Goal: Task Accomplishment & Management: Use online tool/utility

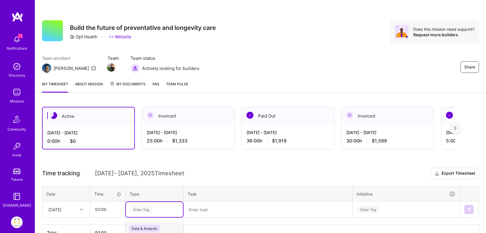
scroll to position [36, 0]
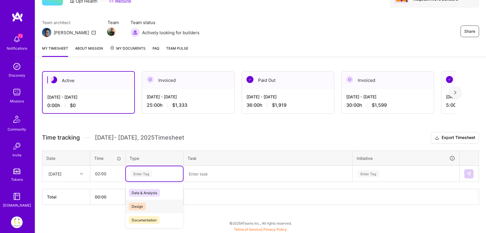
click at [148, 204] on div "Design" at bounding box center [154, 206] width 57 height 14
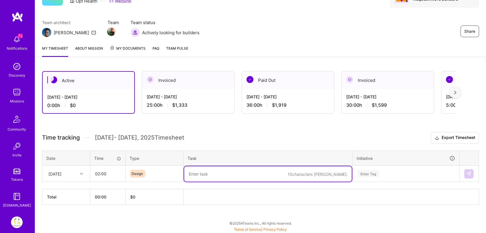
click at [201, 170] on textarea at bounding box center [268, 173] width 168 height 15
type textarea "Lab design for dashboard / eng standup"
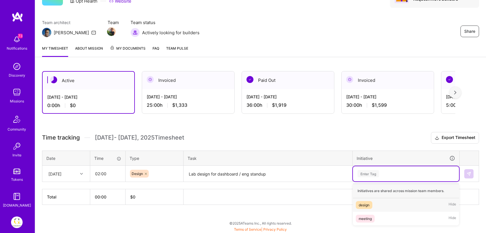
click at [388, 176] on div "Enter Tag" at bounding box center [406, 173] width 98 height 7
click at [375, 205] on div "design Hide" at bounding box center [406, 205] width 106 height 14
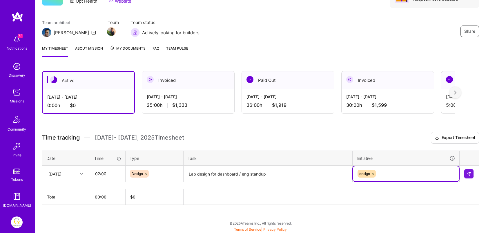
click at [381, 171] on div "design" at bounding box center [406, 173] width 98 height 9
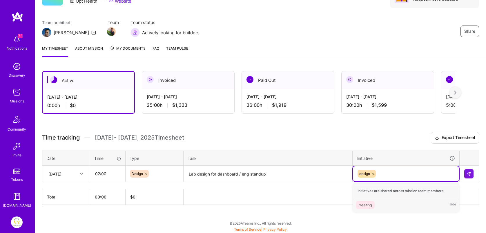
click at [371, 205] on div "meeting" at bounding box center [365, 205] width 13 height 6
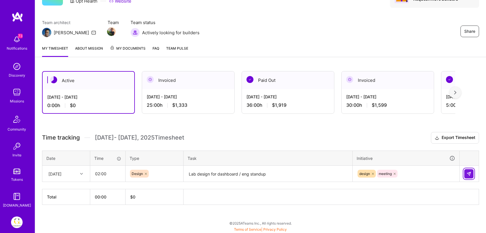
click at [465, 175] on button at bounding box center [468, 173] width 9 height 9
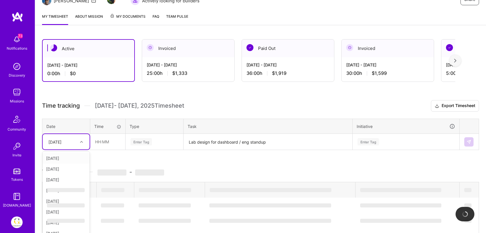
click at [69, 149] on div "option [DATE], selected. option [DATE] focused, 2 of 10. 9 results available. U…" at bounding box center [66, 141] width 47 height 15
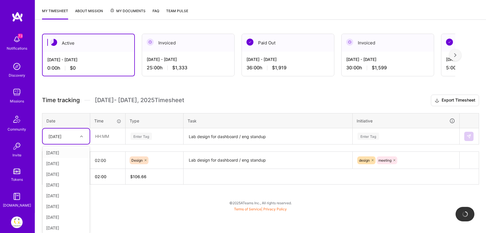
click at [64, 153] on div "[DATE]" at bounding box center [66, 152] width 47 height 11
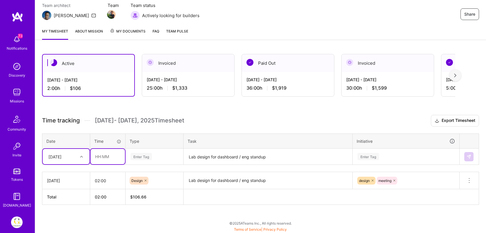
click at [111, 155] on input "text" at bounding box center [107, 156] width 34 height 15
type input "02:00"
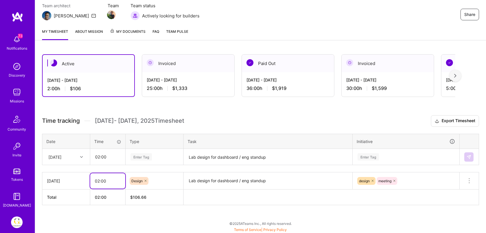
click at [99, 181] on input "02:00" at bounding box center [107, 180] width 35 height 15
type input "04:00"
click at [98, 158] on input "02:00" at bounding box center [107, 156] width 34 height 15
type input "04:00"
click at [153, 158] on div "Enter Tag" at bounding box center [154, 156] width 49 height 7
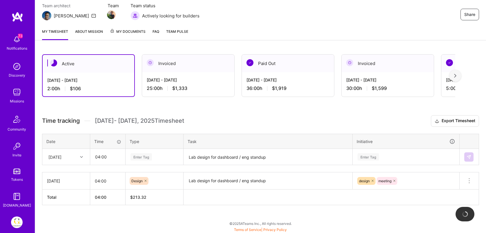
scroll to position [53, 0]
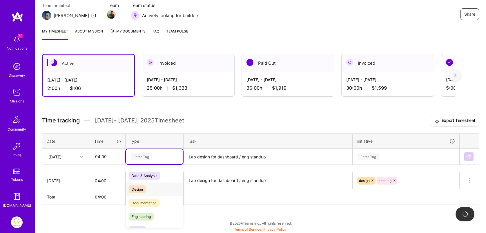
click at [147, 185] on div "Design" at bounding box center [154, 189] width 57 height 14
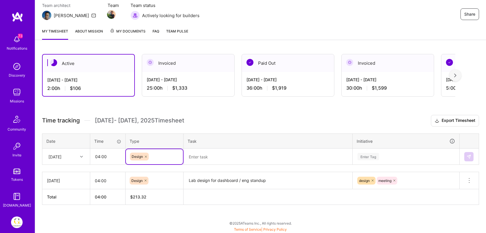
click at [200, 154] on textarea at bounding box center [268, 156] width 168 height 15
paste textarea "Lab design for dashboard / eng standup"
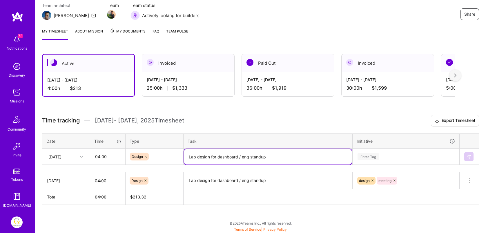
type textarea "Lab design for dashboard / eng standup"
click at [379, 154] on div "Enter Tag" at bounding box center [367, 156] width 21 height 9
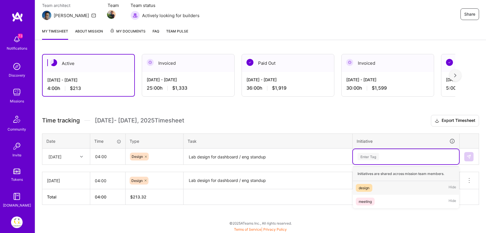
click at [373, 185] on div "design Hide" at bounding box center [406, 188] width 106 height 14
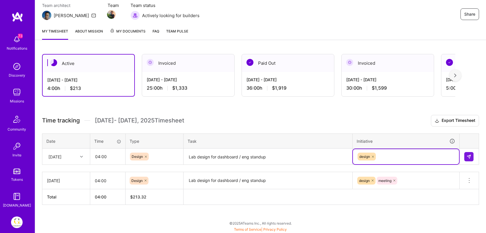
click at [386, 153] on div "design" at bounding box center [406, 156] width 98 height 9
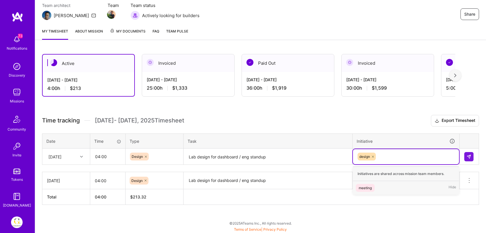
click at [376, 188] on div "meeting Hide" at bounding box center [406, 188] width 106 height 14
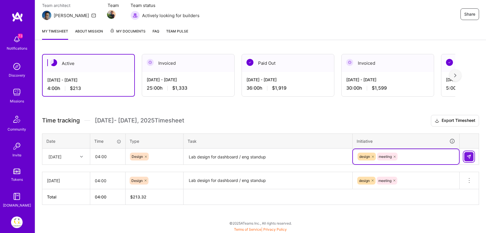
click at [472, 154] on button at bounding box center [468, 156] width 9 height 9
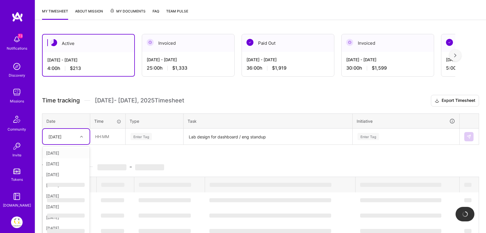
click at [59, 144] on div "option [DATE], selected. option [DATE] focused, 1 of 10. 9 results available. U…" at bounding box center [66, 136] width 47 height 15
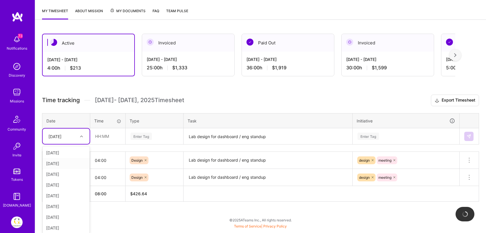
click at [69, 163] on div "[DATE]" at bounding box center [66, 163] width 47 height 11
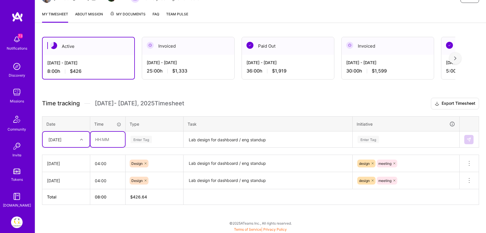
click at [115, 136] on input "text" at bounding box center [107, 139] width 34 height 15
type input "04:00"
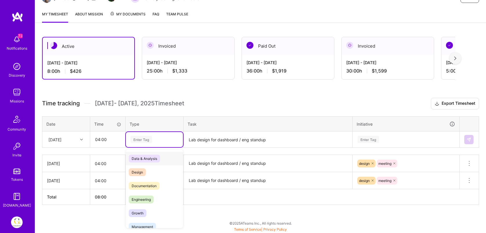
click at [148, 141] on div "Enter Tag" at bounding box center [140, 139] width 21 height 9
click at [145, 174] on span "Design" at bounding box center [137, 172] width 17 height 8
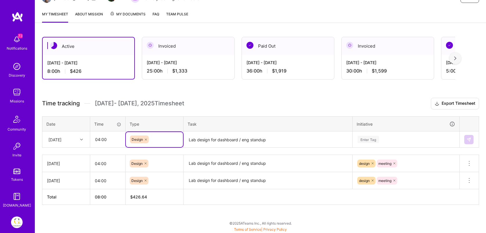
click at [203, 141] on textarea "Lab design for dashboard / eng standup" at bounding box center [268, 139] width 168 height 15
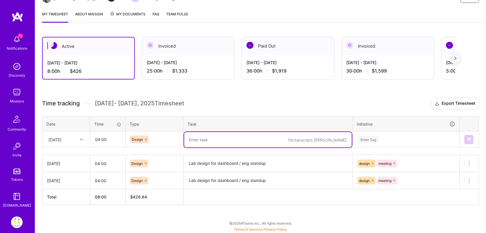
paste textarea "Lab design for dashboard / eng standup"
type textarea "Lab design for dashboard / eng standup"
click at [384, 141] on div "Enter Tag" at bounding box center [406, 139] width 98 height 7
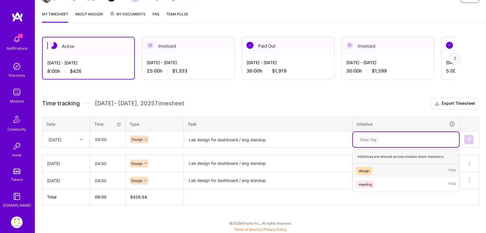
click at [373, 171] on div "design Hide" at bounding box center [406, 171] width 106 height 14
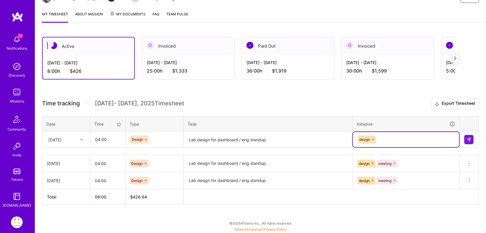
click at [394, 137] on div "design" at bounding box center [406, 139] width 98 height 9
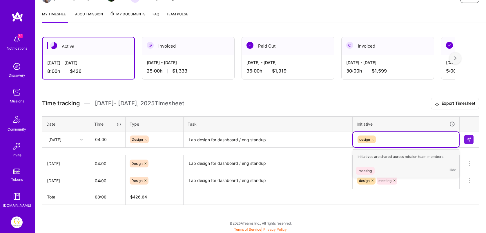
click at [386, 170] on div "meeting Hide" at bounding box center [406, 171] width 106 height 14
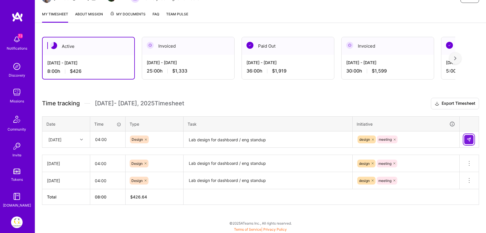
click at [466, 143] on button at bounding box center [468, 139] width 9 height 9
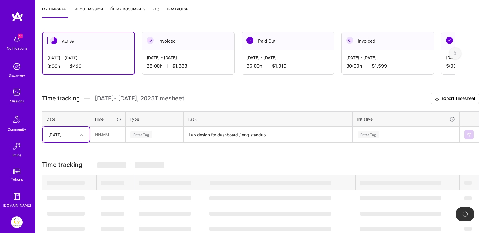
click at [79, 139] on div "[DATE]" at bounding box center [66, 134] width 47 height 15
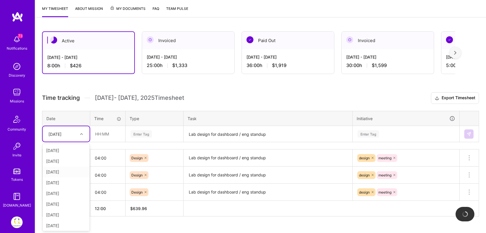
click at [67, 172] on div "[DATE]" at bounding box center [66, 171] width 47 height 11
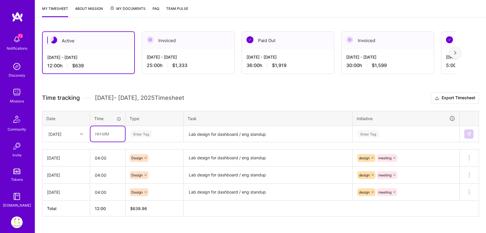
click at [109, 131] on input "text" at bounding box center [107, 133] width 34 height 15
type input "04:00"
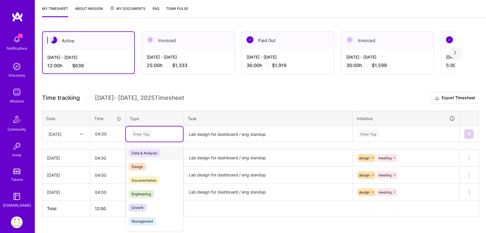
click at [150, 132] on div "Enter Tag" at bounding box center [140, 133] width 21 height 9
click at [146, 165] on div "Design" at bounding box center [154, 167] width 57 height 14
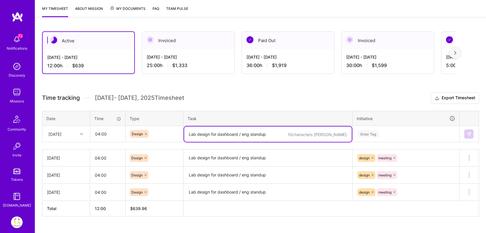
click at [210, 132] on textarea "Lab design for dashboard / eng standup" at bounding box center [268, 133] width 168 height 15
paste textarea "Lab design for dashboard / eng standup"
type textarea "Lab design for dashboard / eng standup"
click at [390, 130] on div "Enter Tag" at bounding box center [406, 133] width 98 height 7
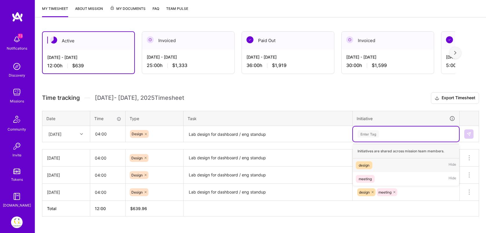
click at [370, 163] on span "design" at bounding box center [364, 165] width 17 height 8
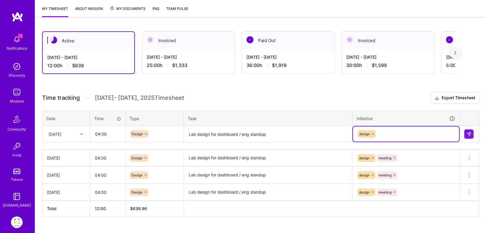
click at [383, 128] on div "design" at bounding box center [406, 133] width 106 height 15
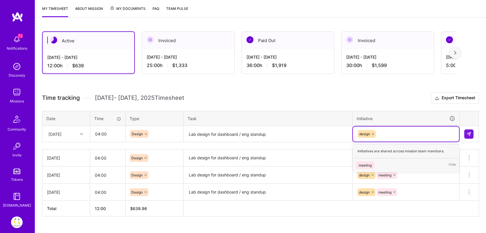
click at [367, 163] on div "meeting" at bounding box center [365, 165] width 13 height 6
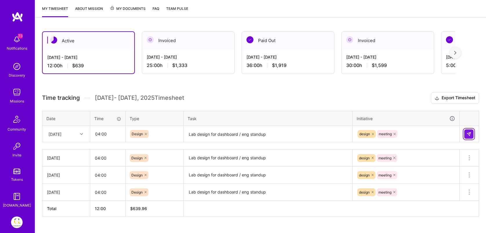
click at [467, 132] on img at bounding box center [468, 134] width 5 height 5
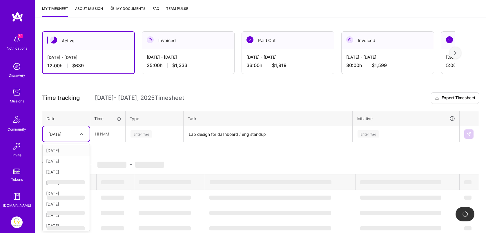
click at [61, 131] on div "[DATE]" at bounding box center [54, 134] width 13 height 6
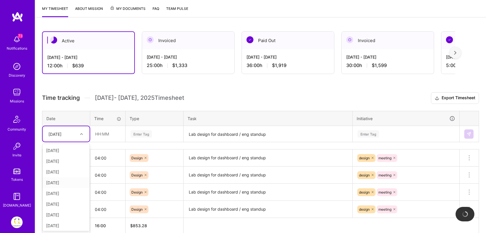
click at [61, 181] on div "[DATE]" at bounding box center [66, 182] width 47 height 11
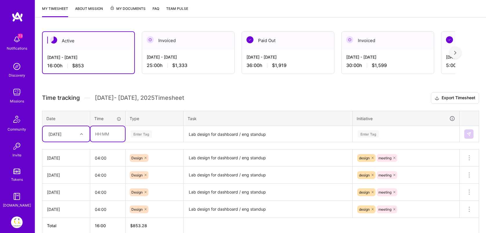
click at [108, 130] on input "text" at bounding box center [107, 133] width 34 height 15
type input "04:00"
click at [145, 135] on div "Enter Tag" at bounding box center [140, 133] width 21 height 9
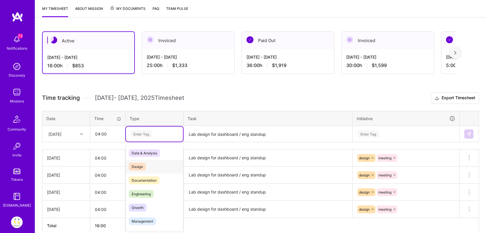
click at [150, 165] on div "Design" at bounding box center [154, 167] width 57 height 14
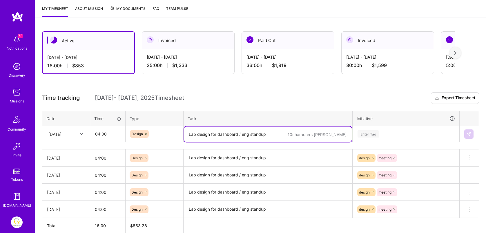
click at [213, 129] on textarea "Lab design for dashboard / eng standup" at bounding box center [268, 133] width 168 height 15
paste textarea "Lab design for dashboard / eng standup"
type textarea "Lab design for dashboard / eng standup"
click at [374, 133] on div "Enter Tag" at bounding box center [367, 133] width 21 height 9
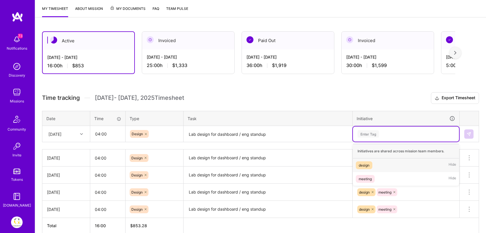
click at [368, 166] on div "design" at bounding box center [364, 165] width 11 height 6
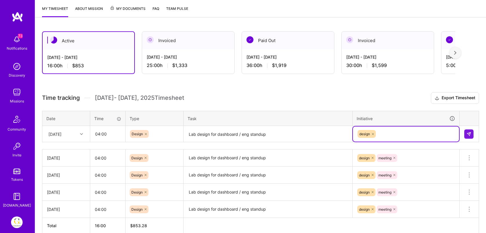
click at [391, 134] on div "design" at bounding box center [406, 133] width 98 height 9
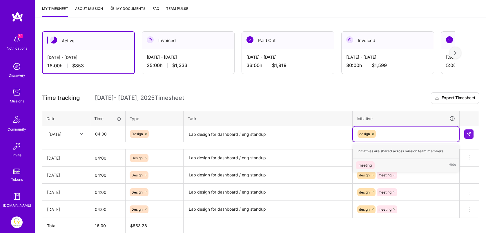
click at [385, 165] on div "meeting Hide" at bounding box center [406, 165] width 106 height 14
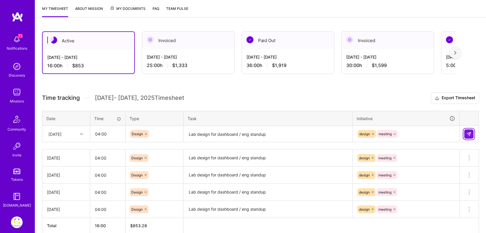
click at [469, 134] on img at bounding box center [468, 134] width 5 height 5
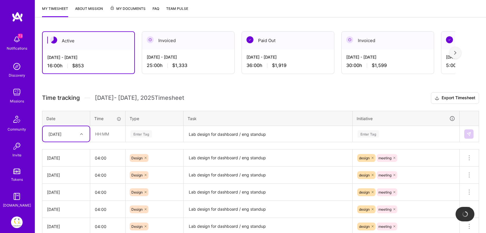
click at [61, 134] on div "[DATE]" at bounding box center [54, 134] width 13 height 6
click at [65, 201] on div "[DATE]" at bounding box center [66, 202] width 47 height 11
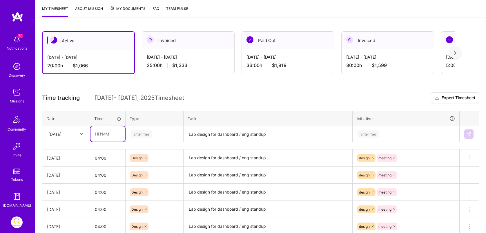
click at [115, 135] on input "text" at bounding box center [107, 133] width 34 height 15
type input "04:00"
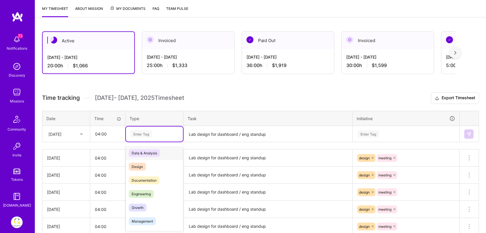
click at [154, 137] on div "Enter Tag" at bounding box center [154, 133] width 57 height 15
click at [144, 165] on span "Design" at bounding box center [137, 167] width 17 height 8
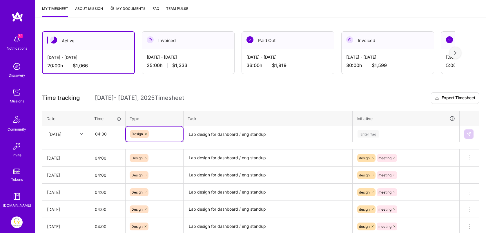
click at [207, 131] on textarea "Lab design for dashboard / eng standup" at bounding box center [268, 133] width 168 height 15
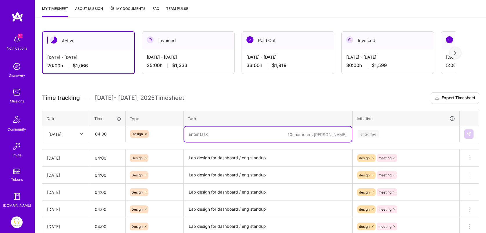
paste textarea "Lab design for dashboard / eng standup"
type textarea "Lab design for dashboard / eng standup"
click at [368, 139] on div "Enter Tag" at bounding box center [406, 133] width 106 height 15
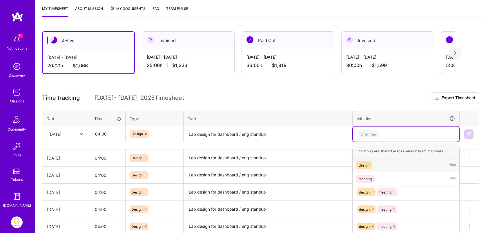
click at [366, 163] on div "design" at bounding box center [364, 165] width 11 height 6
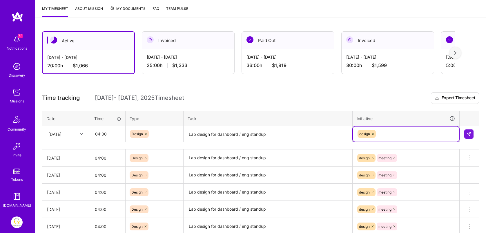
click at [391, 128] on div "design" at bounding box center [406, 133] width 106 height 15
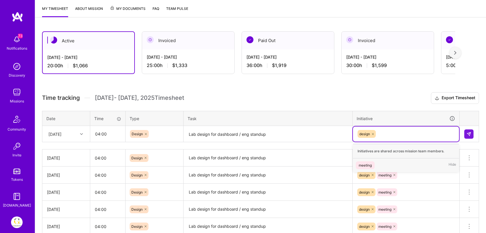
click at [382, 164] on div "meeting Hide" at bounding box center [406, 165] width 106 height 14
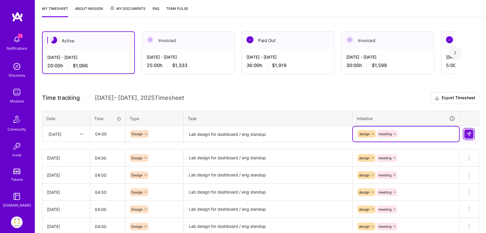
click at [469, 134] on img at bounding box center [468, 134] width 5 height 5
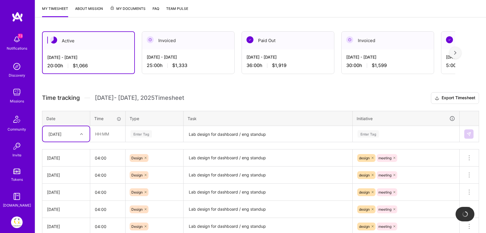
click at [61, 131] on div "[DATE]" at bounding box center [54, 134] width 13 height 6
click at [63, 214] on div "[DATE]" at bounding box center [66, 213] width 47 height 11
click at [106, 137] on input "text" at bounding box center [107, 133] width 34 height 15
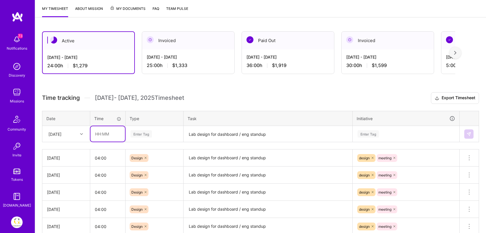
type input "04:00"
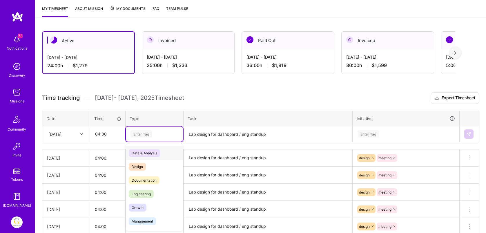
click at [141, 135] on div "Enter Tag" at bounding box center [140, 133] width 21 height 9
click at [149, 166] on div "Design" at bounding box center [154, 167] width 57 height 14
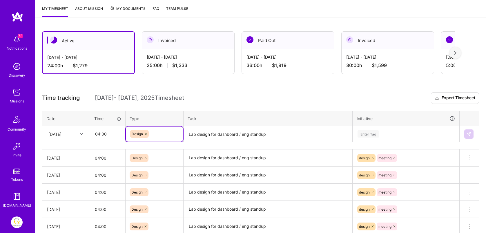
click at [208, 134] on textarea "Lab design for dashboard / eng standup" at bounding box center [268, 133] width 168 height 15
paste textarea "Lab design for dashboard / eng standup"
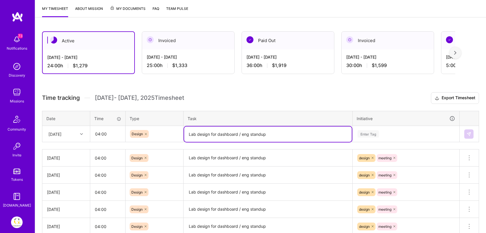
type textarea "Lab design for dashboard / eng standup"
click at [367, 133] on div "Enter Tag" at bounding box center [367, 133] width 21 height 9
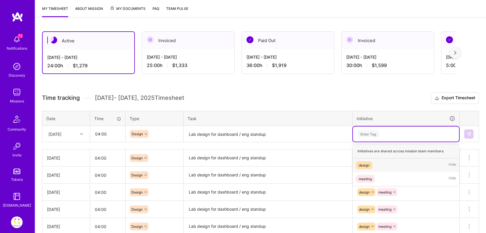
click at [367, 166] on div "design" at bounding box center [364, 165] width 11 height 6
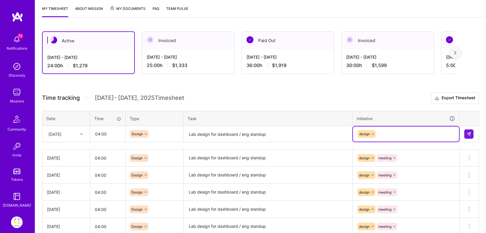
click at [388, 131] on div "design" at bounding box center [406, 133] width 98 height 9
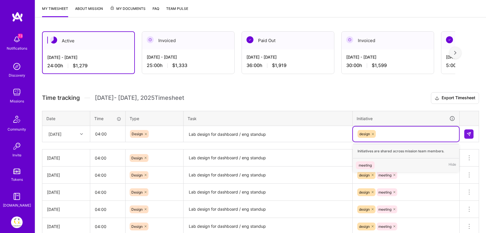
click at [382, 163] on div "meeting Hide" at bounding box center [406, 165] width 106 height 14
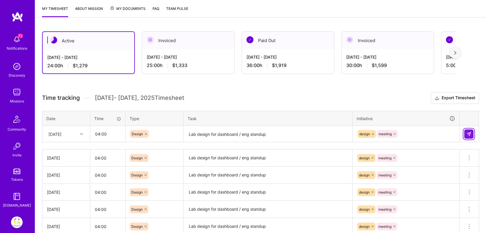
click at [467, 132] on img at bounding box center [468, 134] width 5 height 5
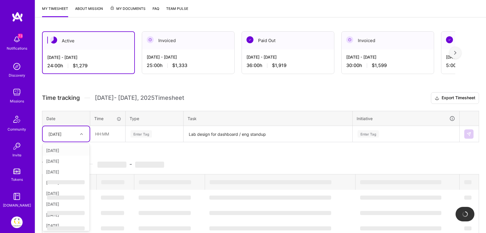
click at [73, 133] on div "[DATE]" at bounding box center [62, 134] width 32 height 10
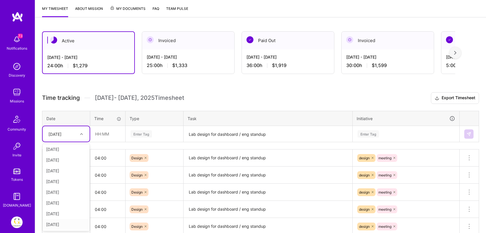
click at [63, 222] on div "[DATE]" at bounding box center [66, 224] width 47 height 11
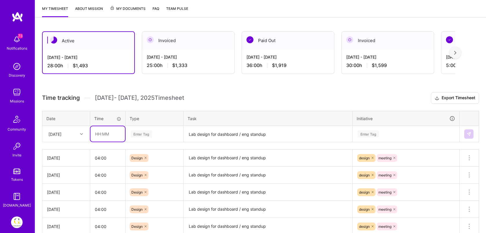
click at [112, 134] on input "text" at bounding box center [107, 133] width 34 height 15
type input "04:00"
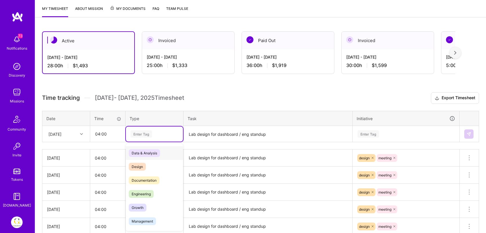
click at [141, 132] on div "Enter Tag" at bounding box center [140, 133] width 21 height 9
click at [143, 165] on span "Design" at bounding box center [137, 167] width 17 height 8
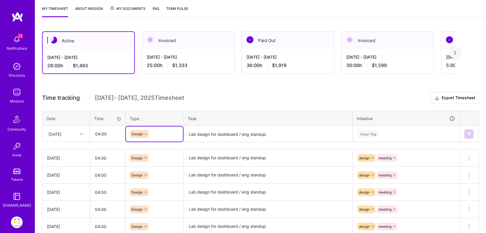
click at [196, 130] on textarea "Lab design for dashboard / eng standup" at bounding box center [268, 133] width 168 height 15
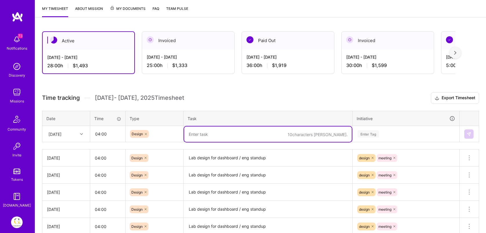
paste textarea "Lab design for dashboard / eng standup"
type textarea "Lab design for dashboard / eng standup"
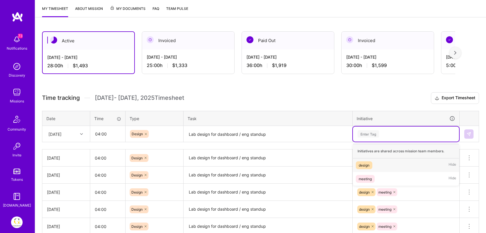
click at [387, 136] on div "Enter Tag" at bounding box center [406, 133] width 98 height 7
click at [374, 163] on div "design Hide" at bounding box center [406, 165] width 106 height 14
click at [385, 130] on div "design" at bounding box center [406, 133] width 98 height 9
click at [380, 166] on div "meeting Hide" at bounding box center [406, 165] width 106 height 14
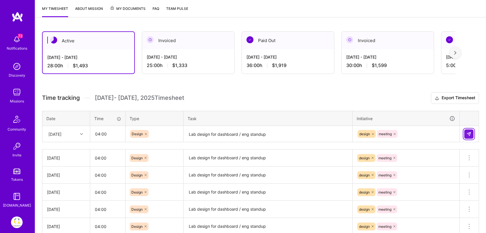
click at [470, 134] on img at bounding box center [468, 134] width 5 height 5
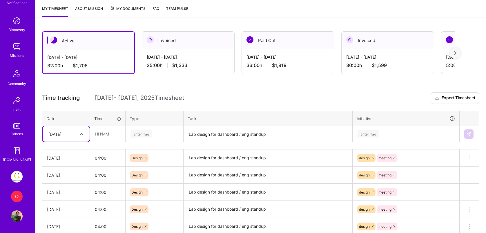
click at [16, 174] on img at bounding box center [17, 177] width 12 height 12
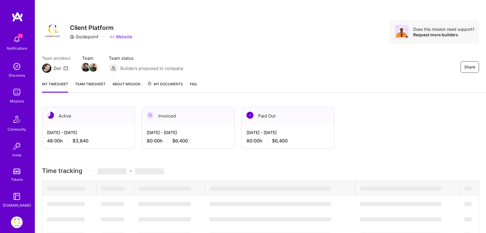
click at [93, 134] on div "[DATE] - [DATE]" at bounding box center [88, 132] width 83 height 6
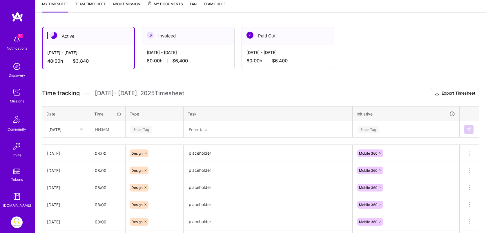
scroll to position [84, 0]
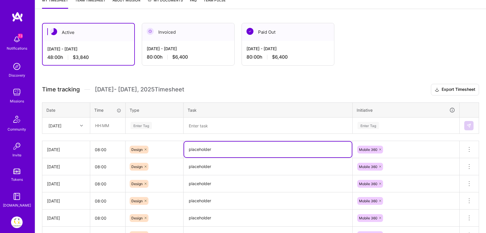
click at [202, 150] on textarea "placeholder" at bounding box center [268, 149] width 168 height 16
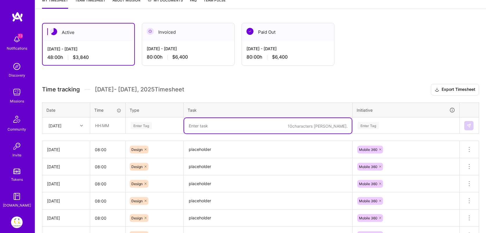
click at [211, 127] on textarea at bounding box center [268, 125] width 168 height 15
paste textarea "placeholder"
type textarea "placeholder"
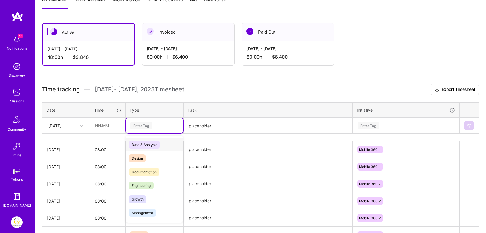
click at [157, 124] on div "Enter Tag" at bounding box center [154, 125] width 49 height 7
click at [146, 157] on div "Design" at bounding box center [154, 158] width 57 height 14
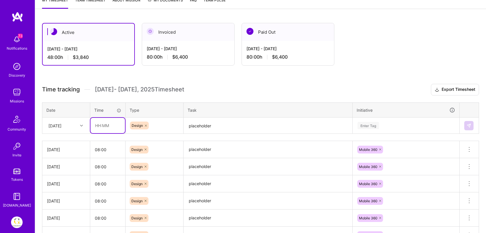
click at [102, 126] on input "text" at bounding box center [107, 125] width 34 height 15
type input "08:00"
click at [367, 129] on div "Enter Tag" at bounding box center [406, 125] width 106 height 15
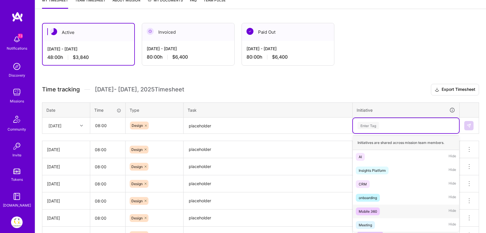
click at [373, 209] on div "Mobile 360" at bounding box center [368, 211] width 18 height 6
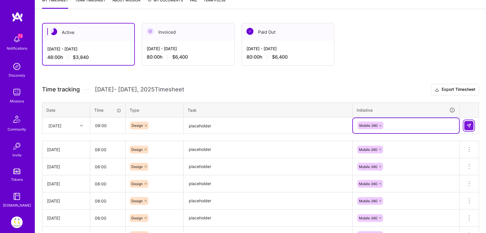
click at [468, 123] on img at bounding box center [468, 125] width 5 height 5
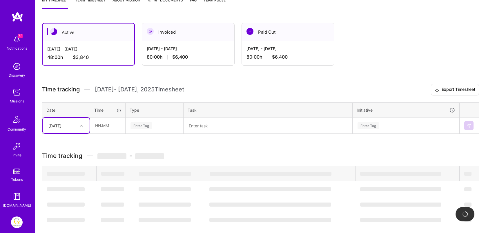
click at [61, 124] on div "[DATE]" at bounding box center [54, 125] width 13 height 6
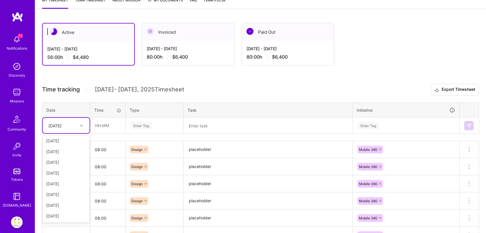
scroll to position [12, 0]
click at [71, 216] on div "[DATE]" at bounding box center [66, 216] width 47 height 11
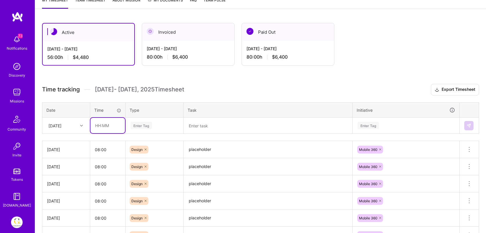
click at [114, 125] on input "text" at bounding box center [107, 125] width 34 height 15
type input "08:00"
click at [149, 126] on div "Enter Tag" at bounding box center [140, 125] width 21 height 9
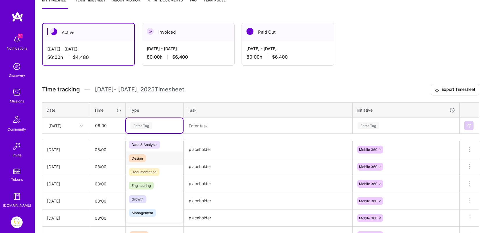
click at [145, 157] on span "Design" at bounding box center [137, 158] width 17 height 8
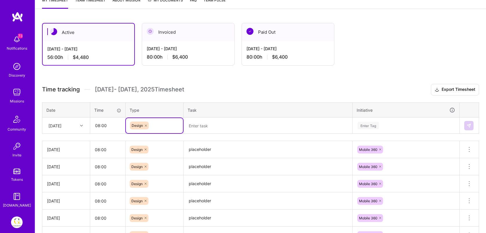
click at [214, 128] on textarea at bounding box center [268, 125] width 168 height 15
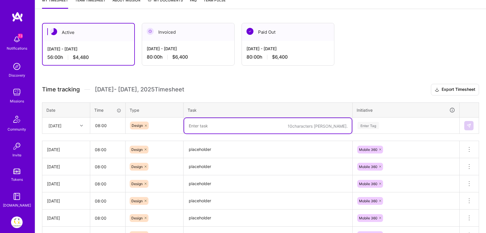
paste textarea "placeholder"
type textarea "placeholder"
click at [404, 126] on div "Enter Tag" at bounding box center [406, 125] width 98 height 7
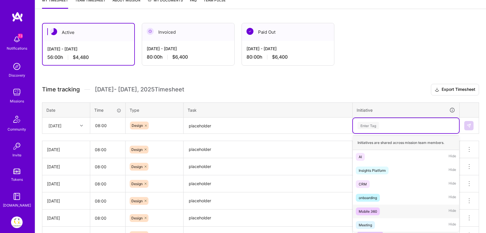
click at [373, 208] on div "Mobile 360" at bounding box center [368, 211] width 18 height 6
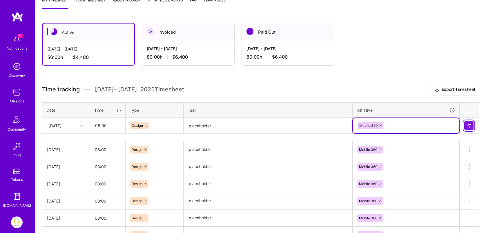
click at [469, 123] on img at bounding box center [468, 125] width 5 height 5
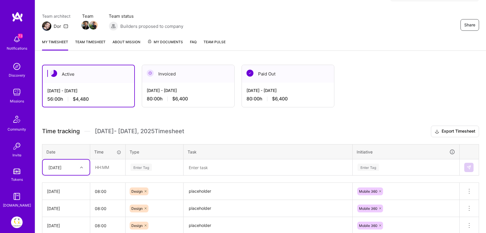
scroll to position [0, 0]
